Goal: Answer question/provide support

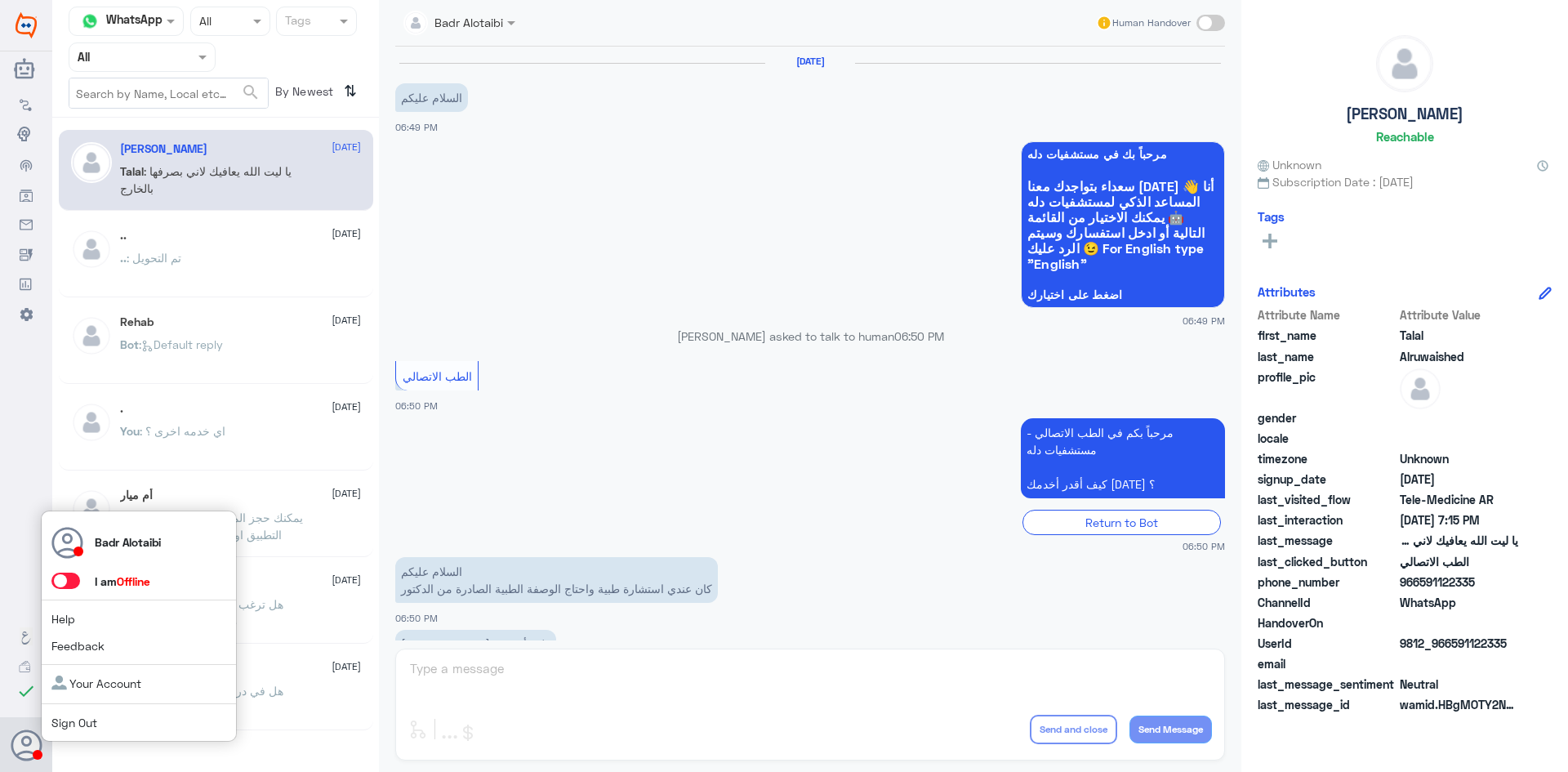
scroll to position [373, 0]
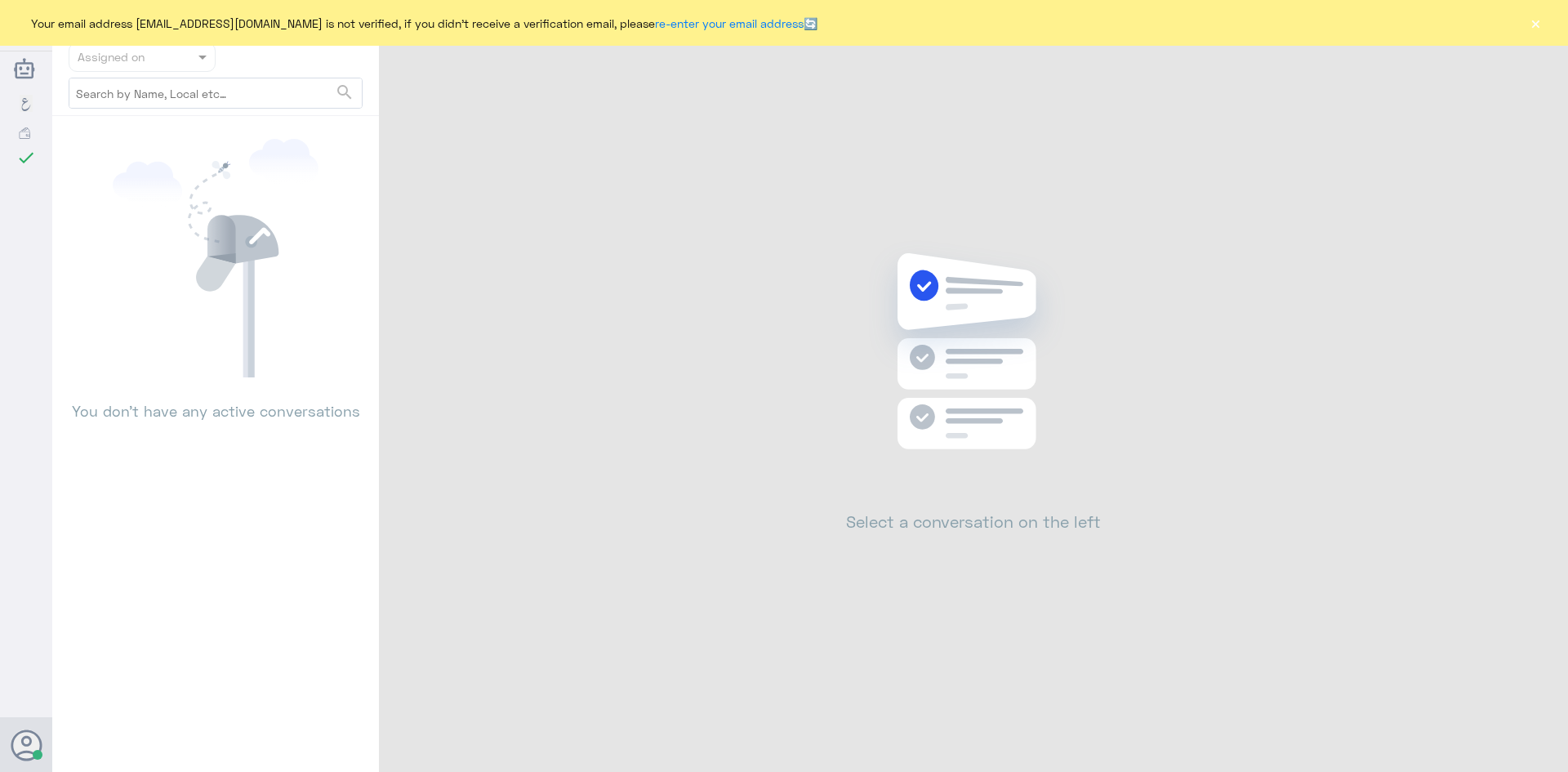
click at [1537, 17] on button "×" at bounding box center [1536, 23] width 17 height 17
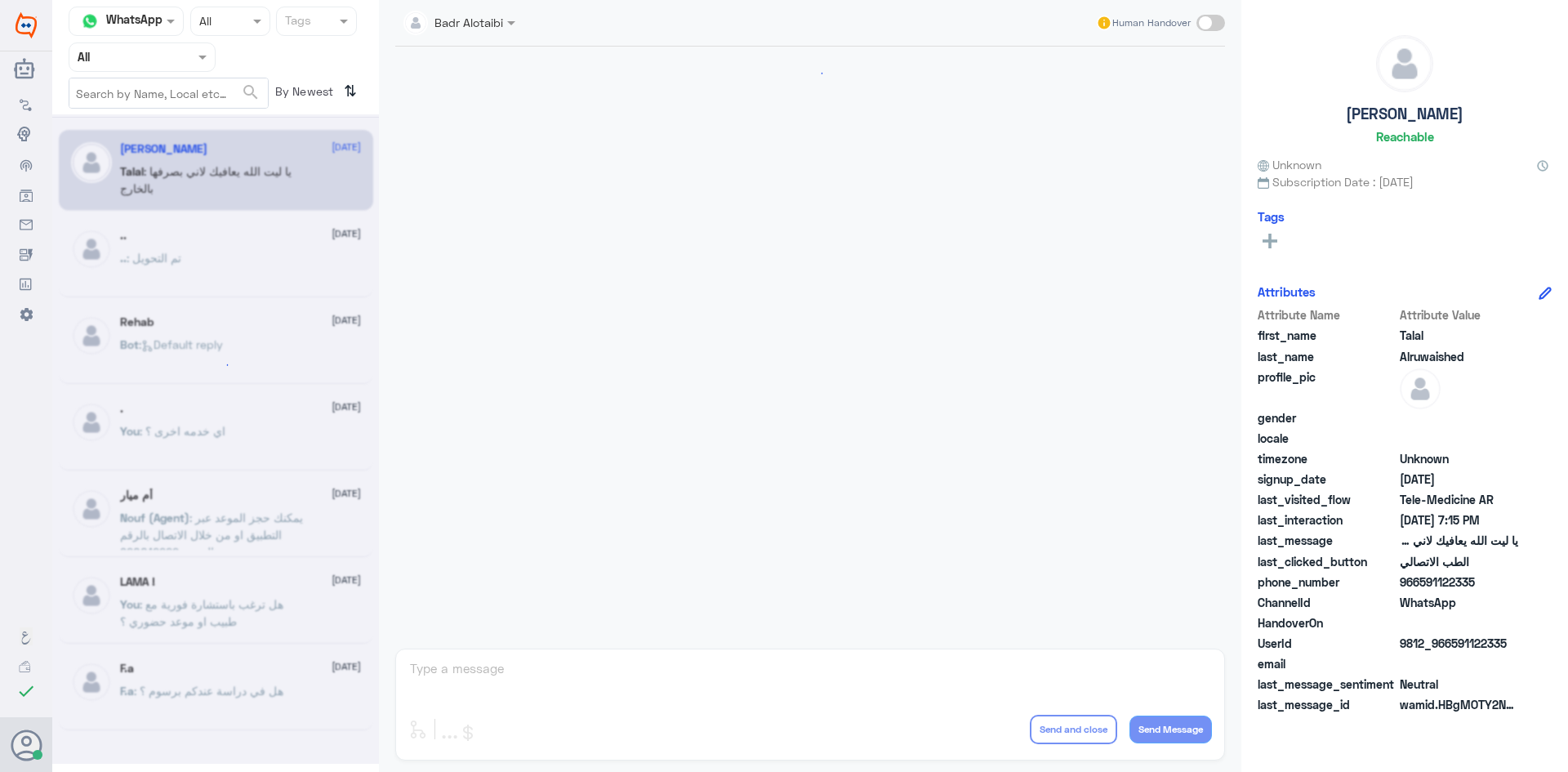
scroll to position [373, 0]
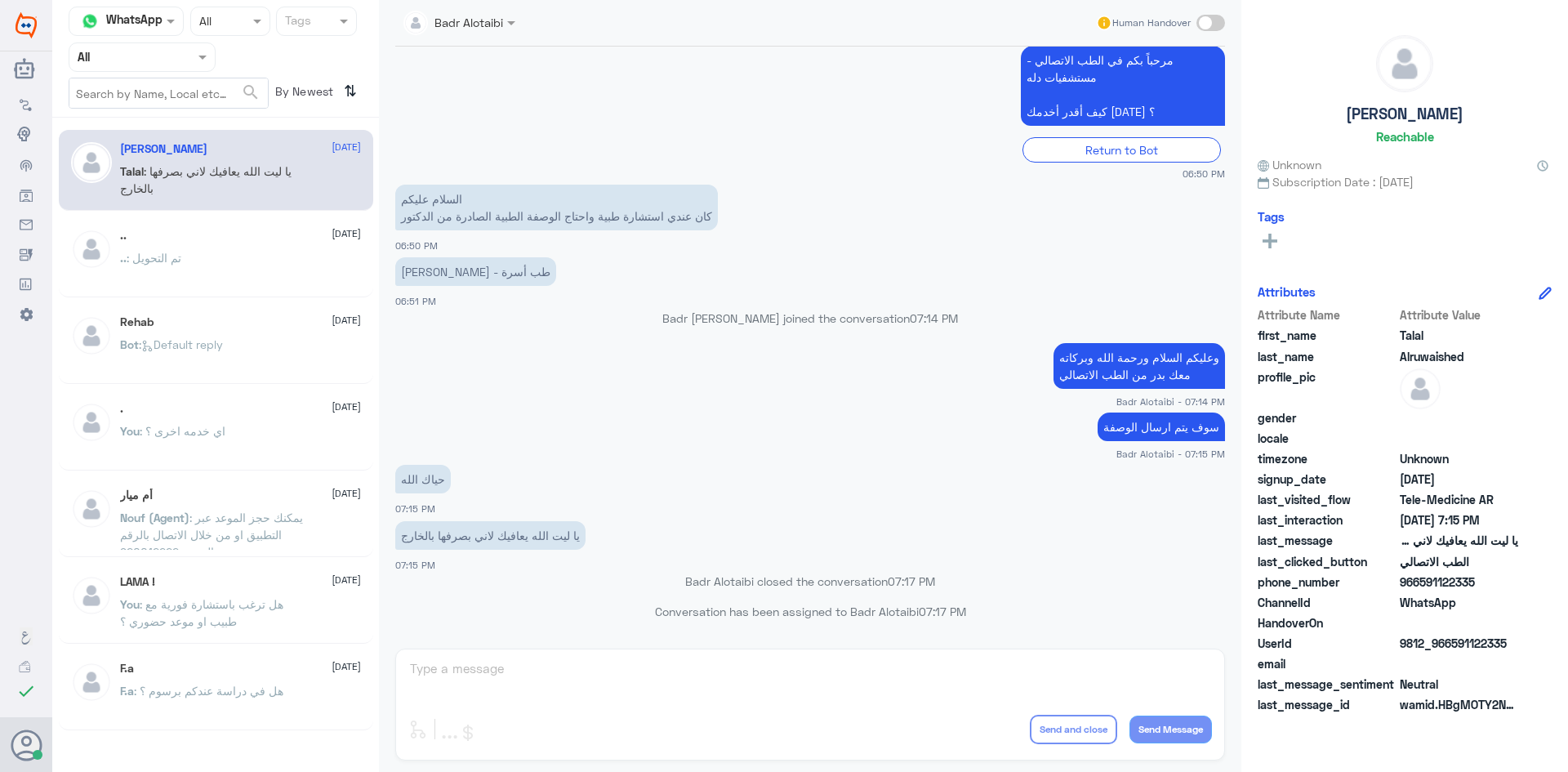
click at [192, 60] on div at bounding box center [142, 56] width 145 height 19
click at [169, 125] on div "Unassigned" at bounding box center [142, 128] width 147 height 37
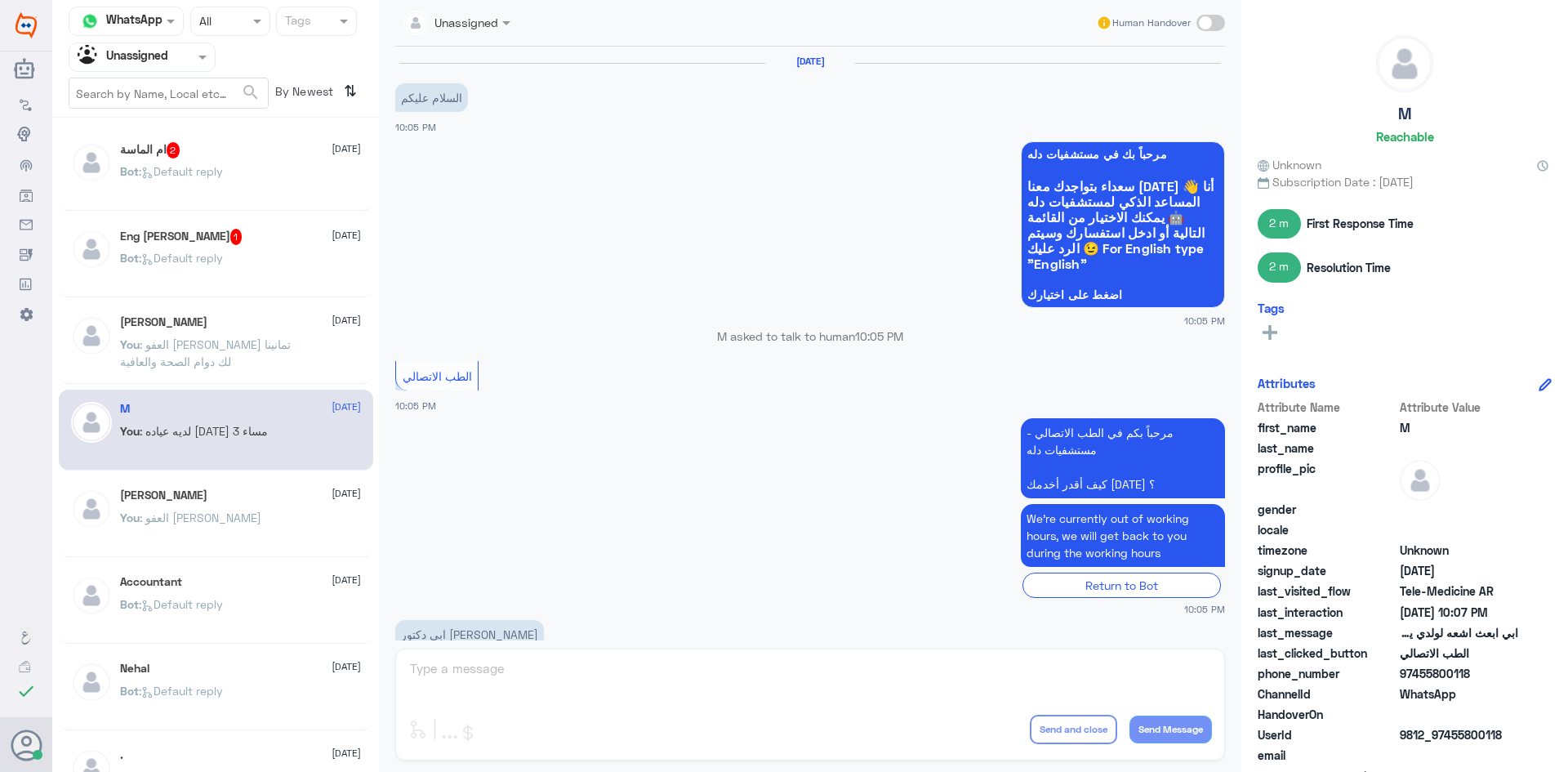
scroll to position [433, 0]
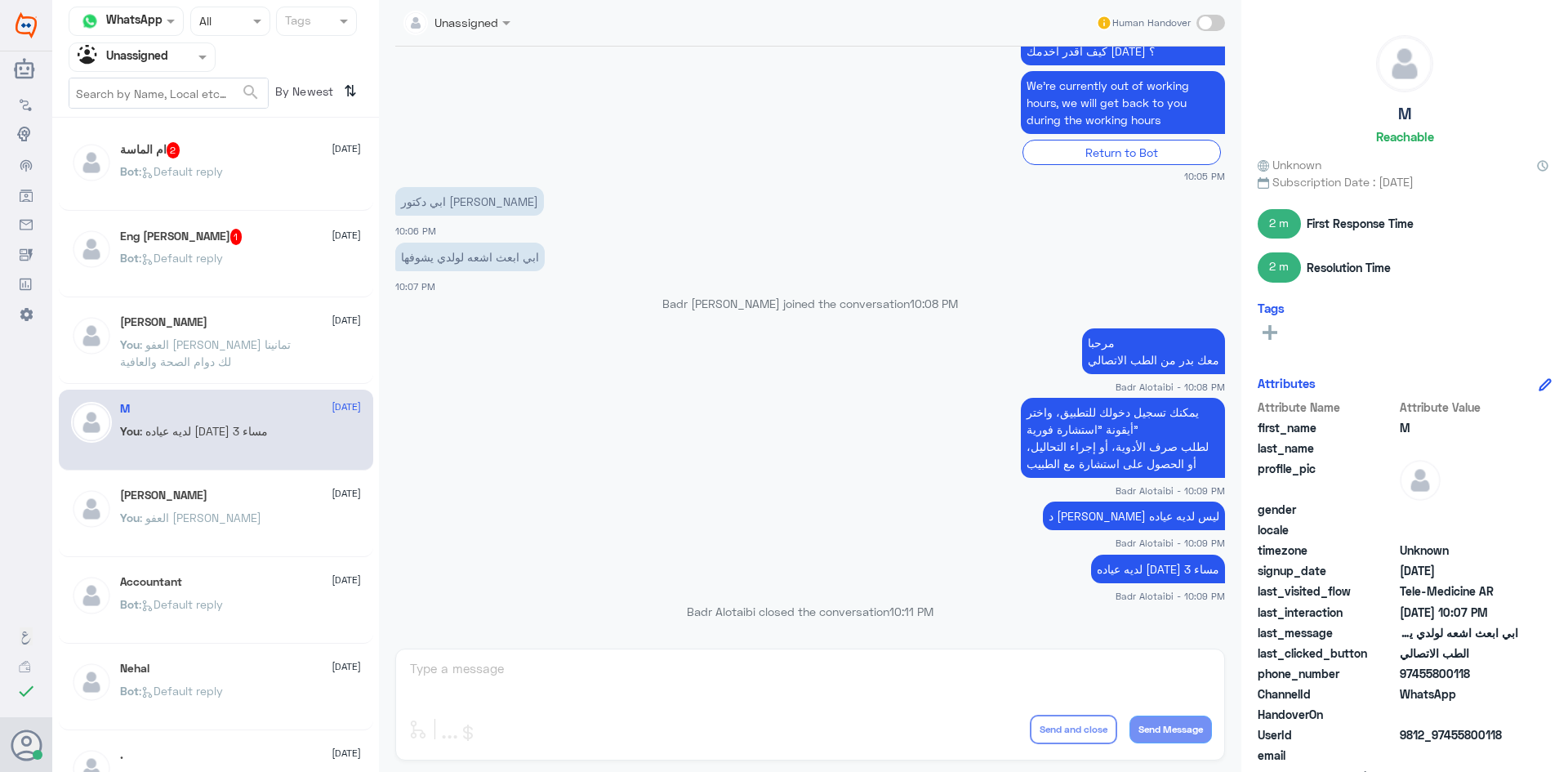
click at [187, 338] on span ": العفو [PERSON_NAME] تمانينا لك دوام الصحة والعافية" at bounding box center [205, 353] width 171 height 31
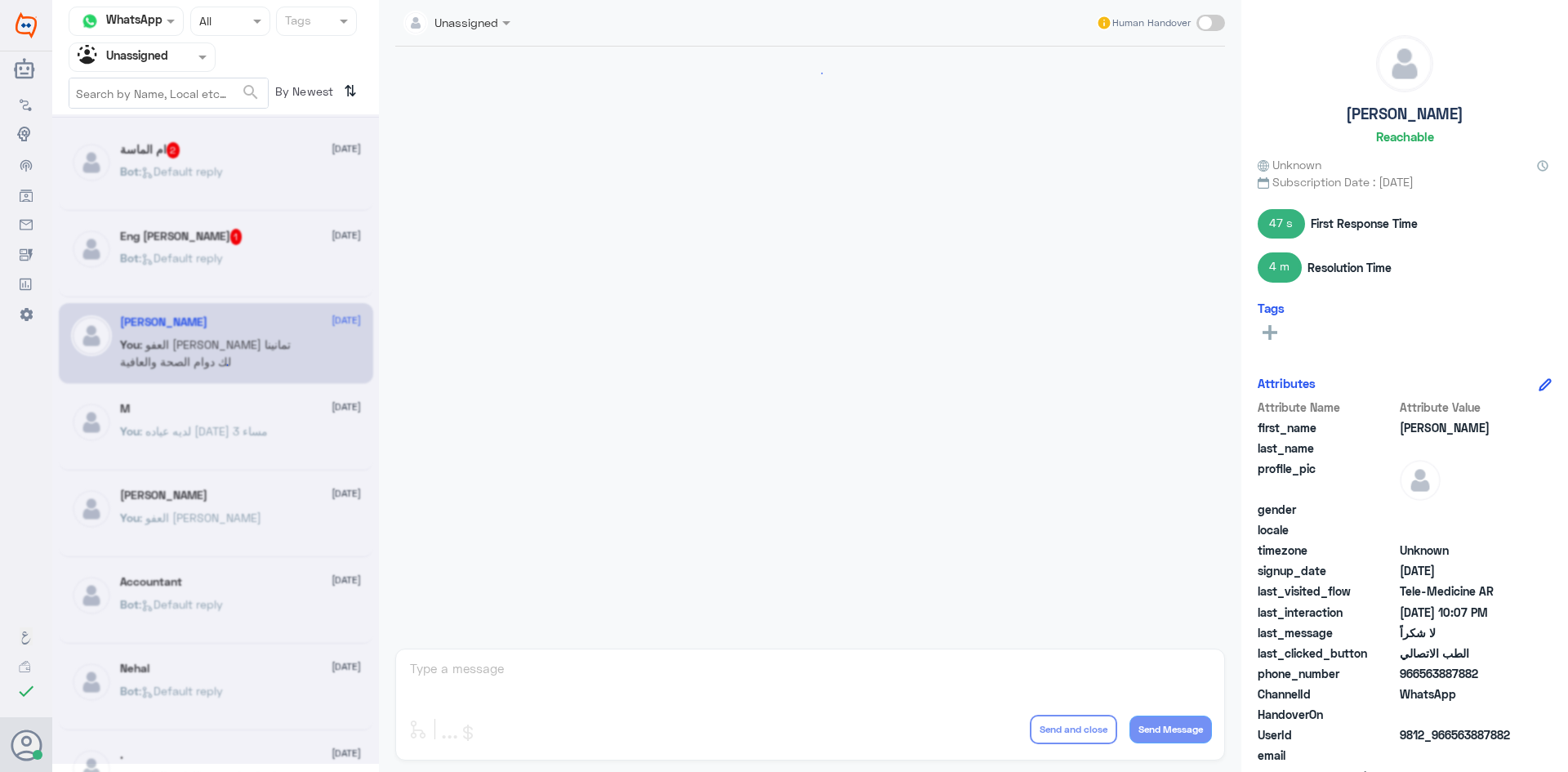
scroll to position [703, 0]
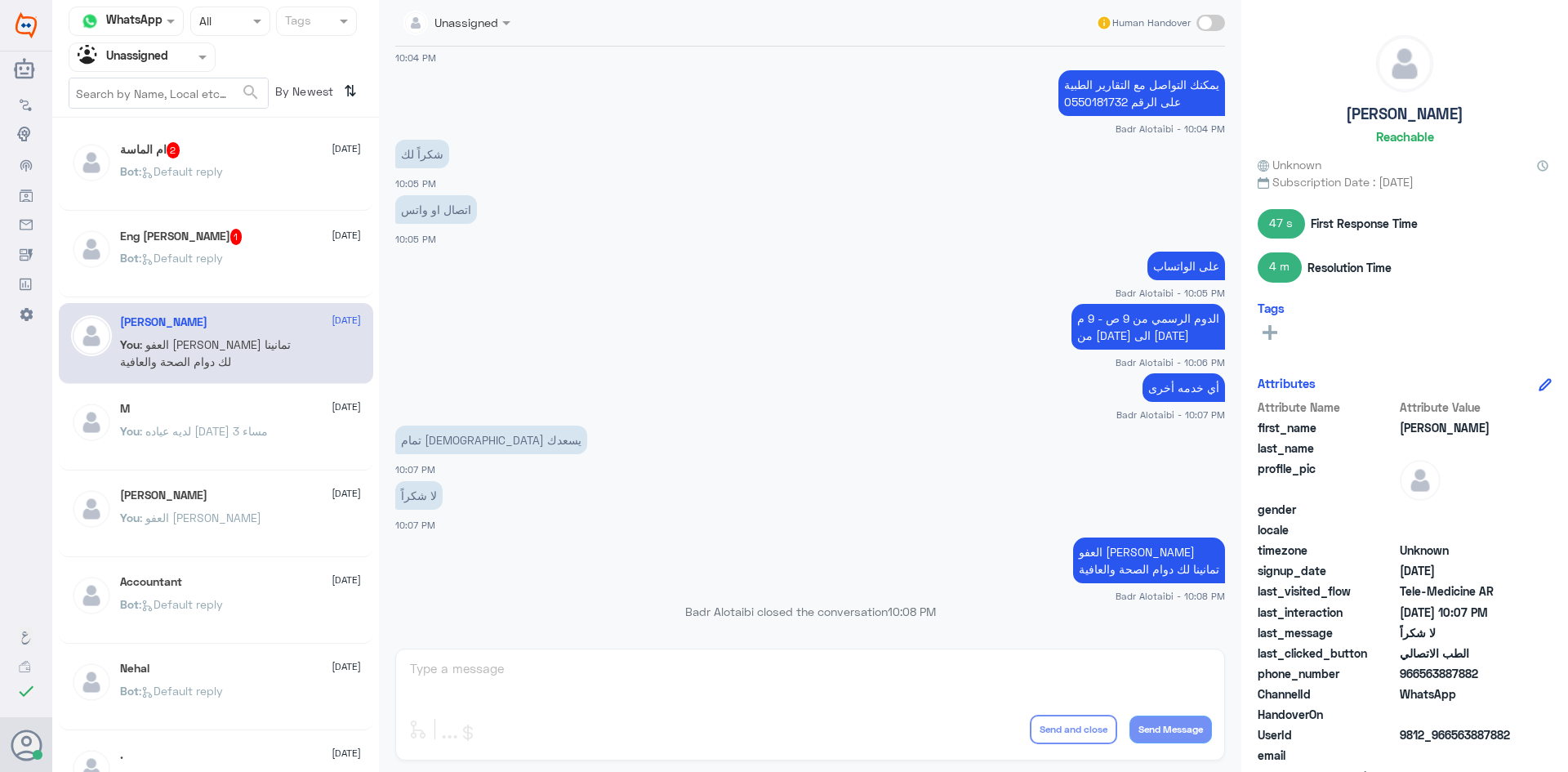
click at [197, 264] on span ": Default reply" at bounding box center [181, 258] width 84 height 14
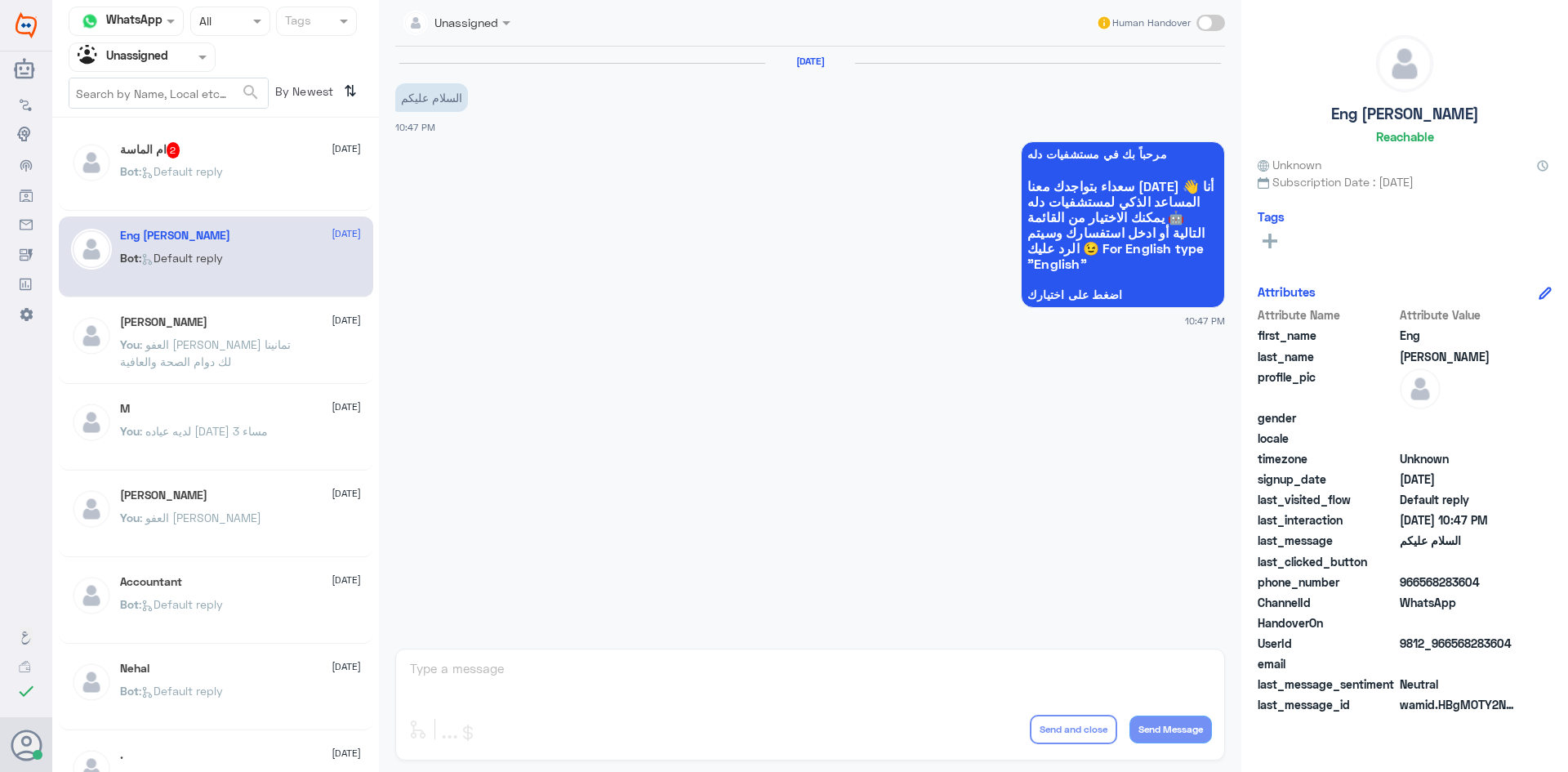
click at [206, 184] on p "Bot : Default reply" at bounding box center [171, 183] width 103 height 41
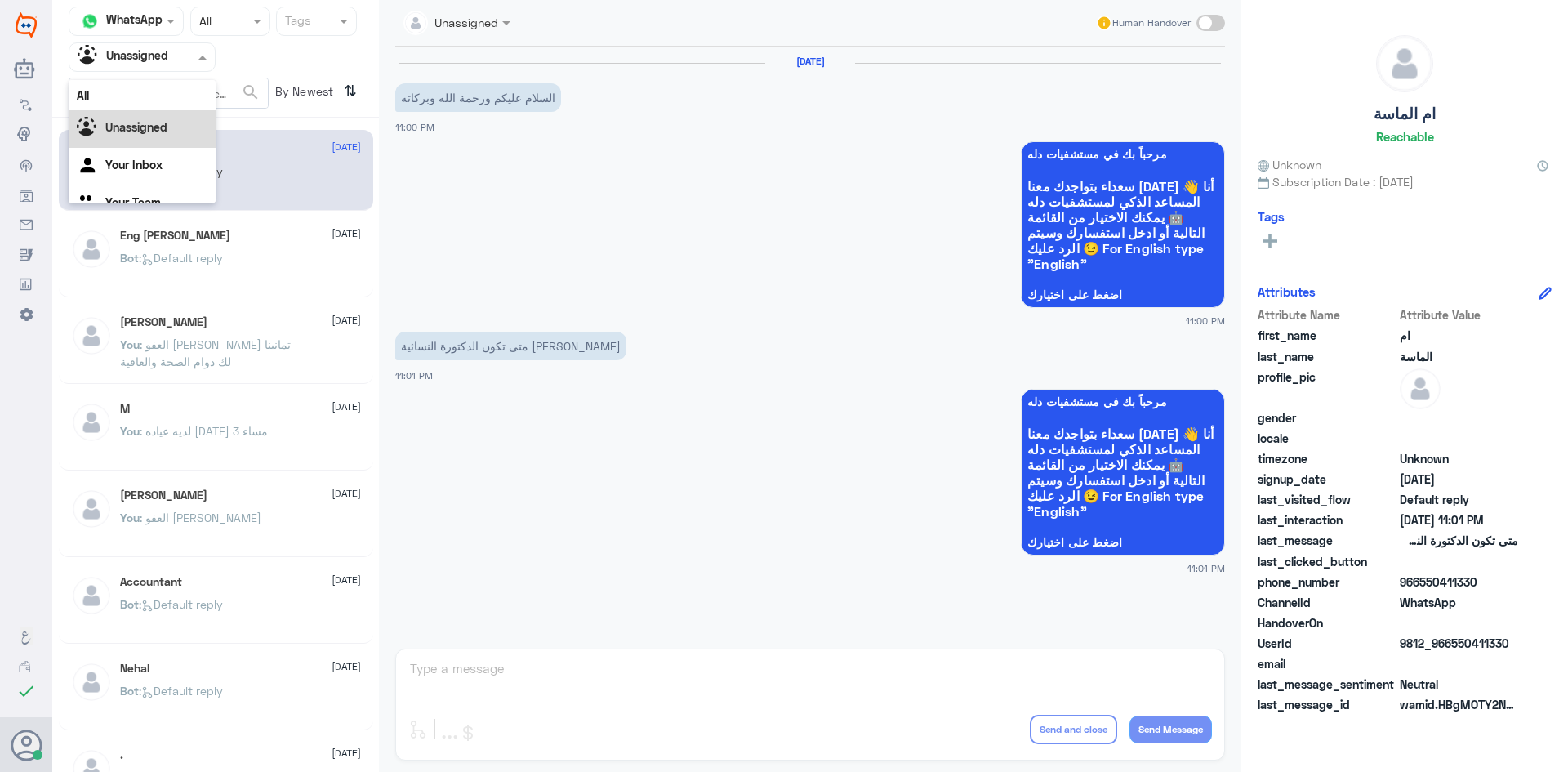
click at [176, 63] on div at bounding box center [142, 56] width 145 height 19
click at [163, 95] on div "All" at bounding box center [142, 95] width 147 height 31
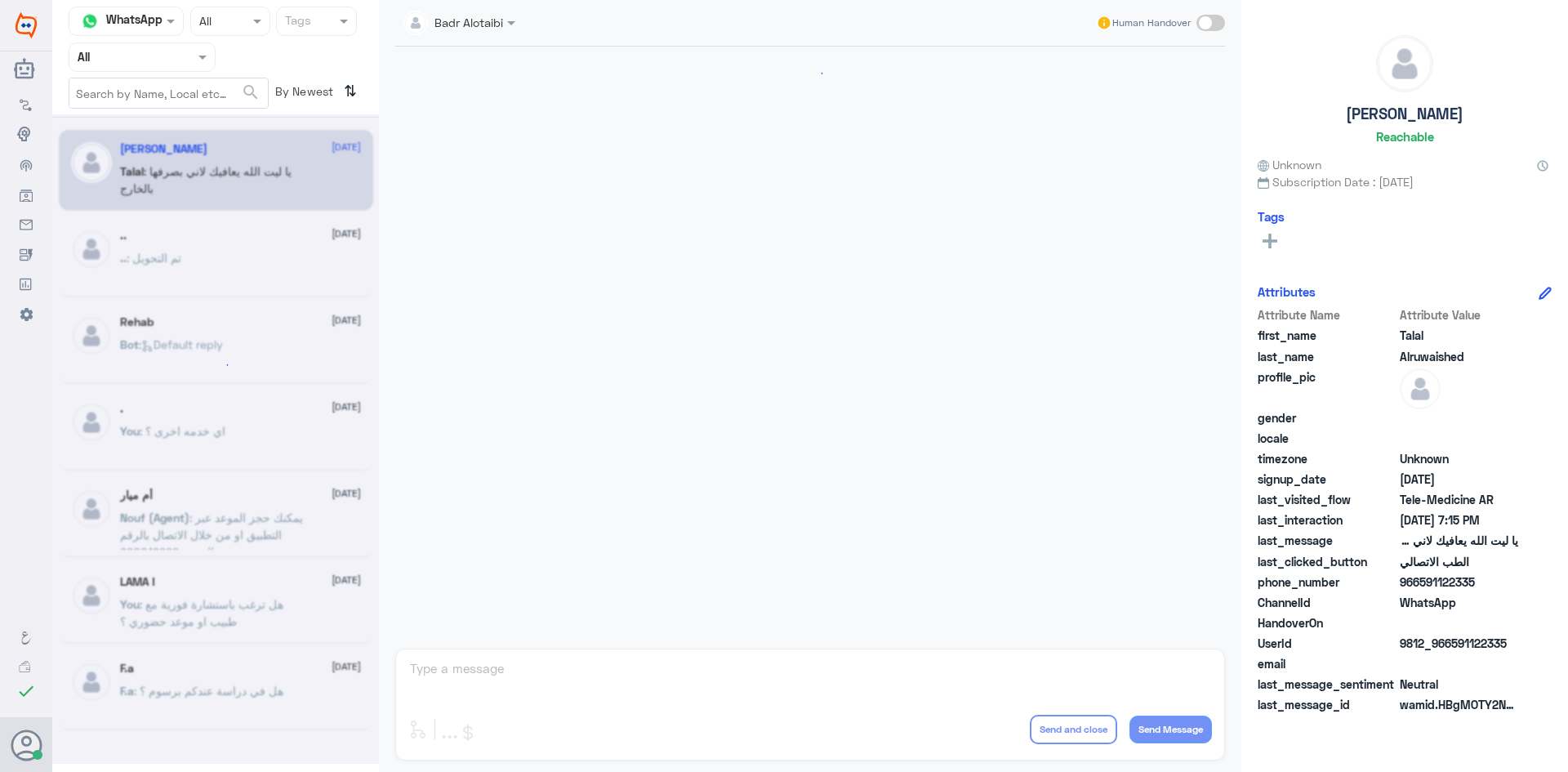
scroll to position [373, 0]
